Goal: Communication & Community: Answer question/provide support

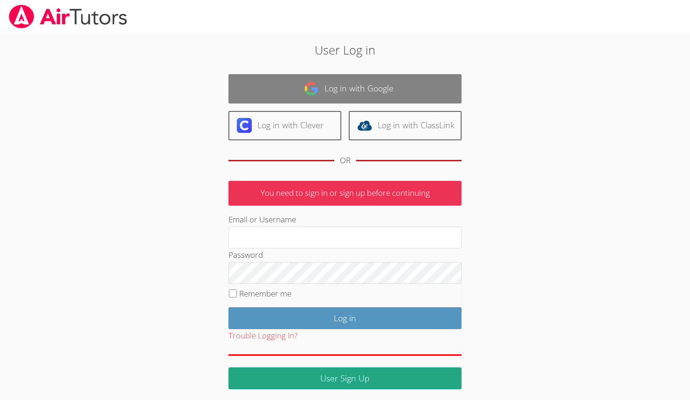
click at [319, 91] on link "Log in with Google" at bounding box center [344, 88] width 233 height 29
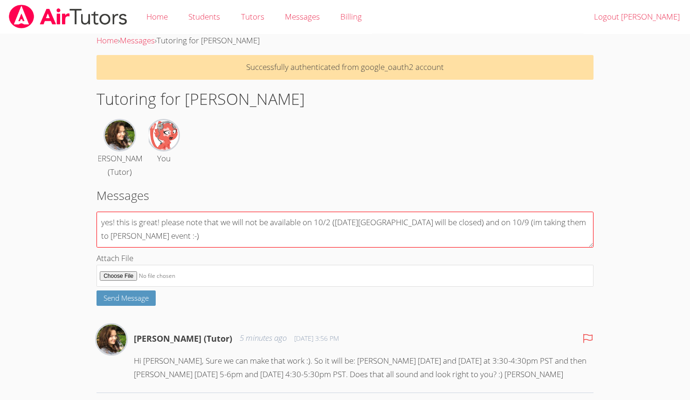
click at [173, 236] on textarea "yes! this is great! please note that we will not be available on 10/2 ([DATE][G…" at bounding box center [344, 230] width 497 height 36
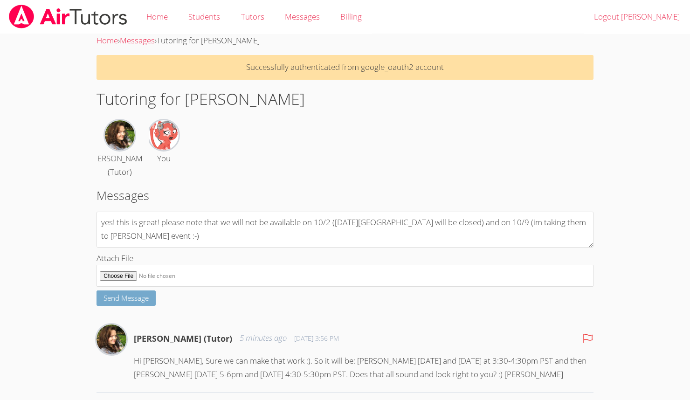
type textarea "yes! this is great! please note that we will not be available on 10/2 ([DATE][G…"
click at [124, 302] on span "Send Message" at bounding box center [125, 297] width 45 height 9
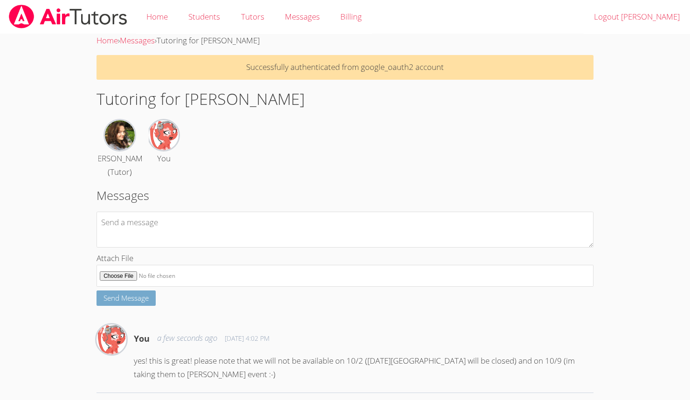
click at [124, 302] on span "Send Message" at bounding box center [125, 297] width 45 height 9
